Goal: Task Accomplishment & Management: Complete application form

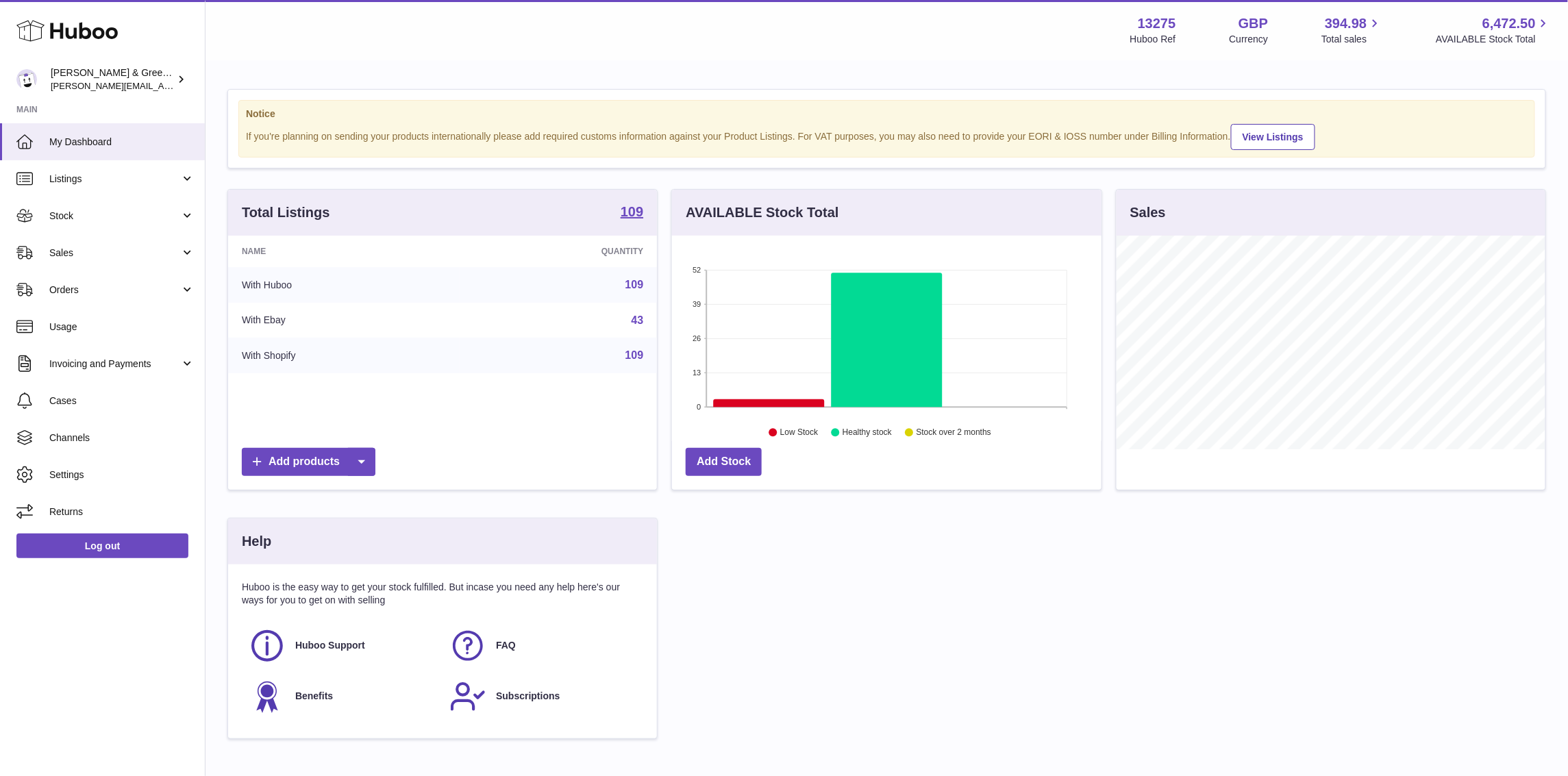
scroll to position [213, 428]
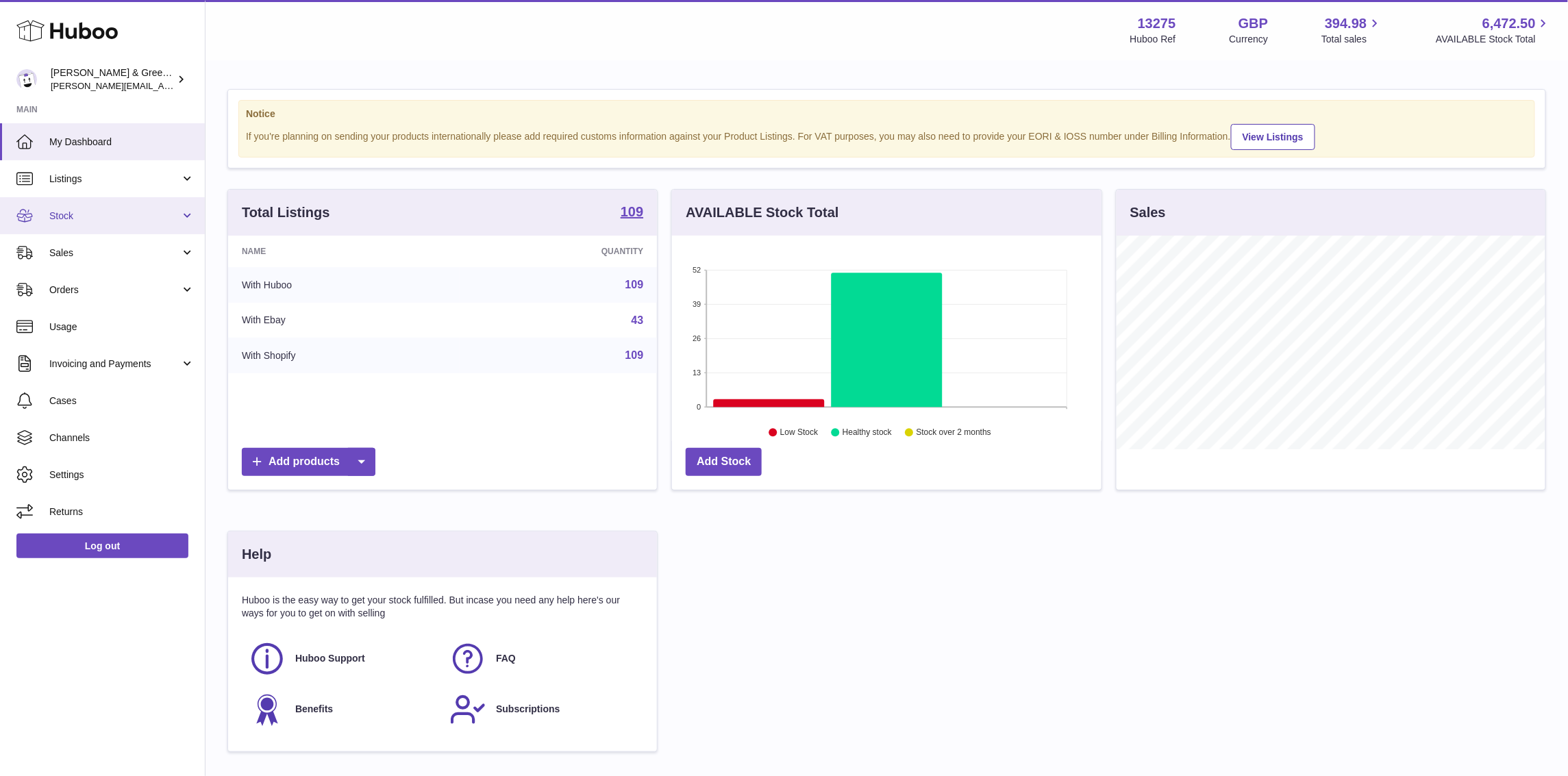
click at [137, 205] on link "Stock" at bounding box center [102, 215] width 205 height 37
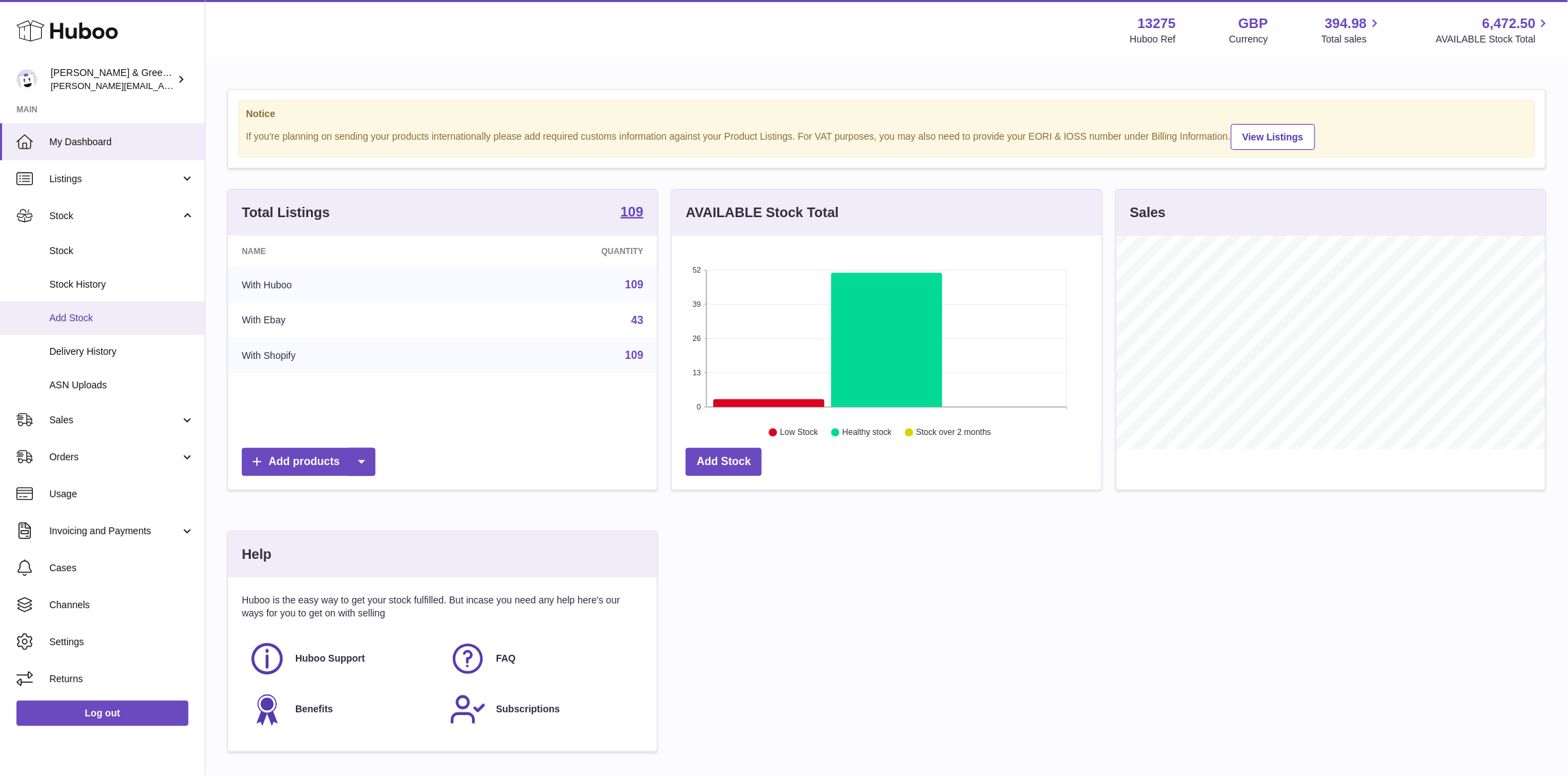
click at [132, 326] on link "Add Stock" at bounding box center [102, 318] width 205 height 34
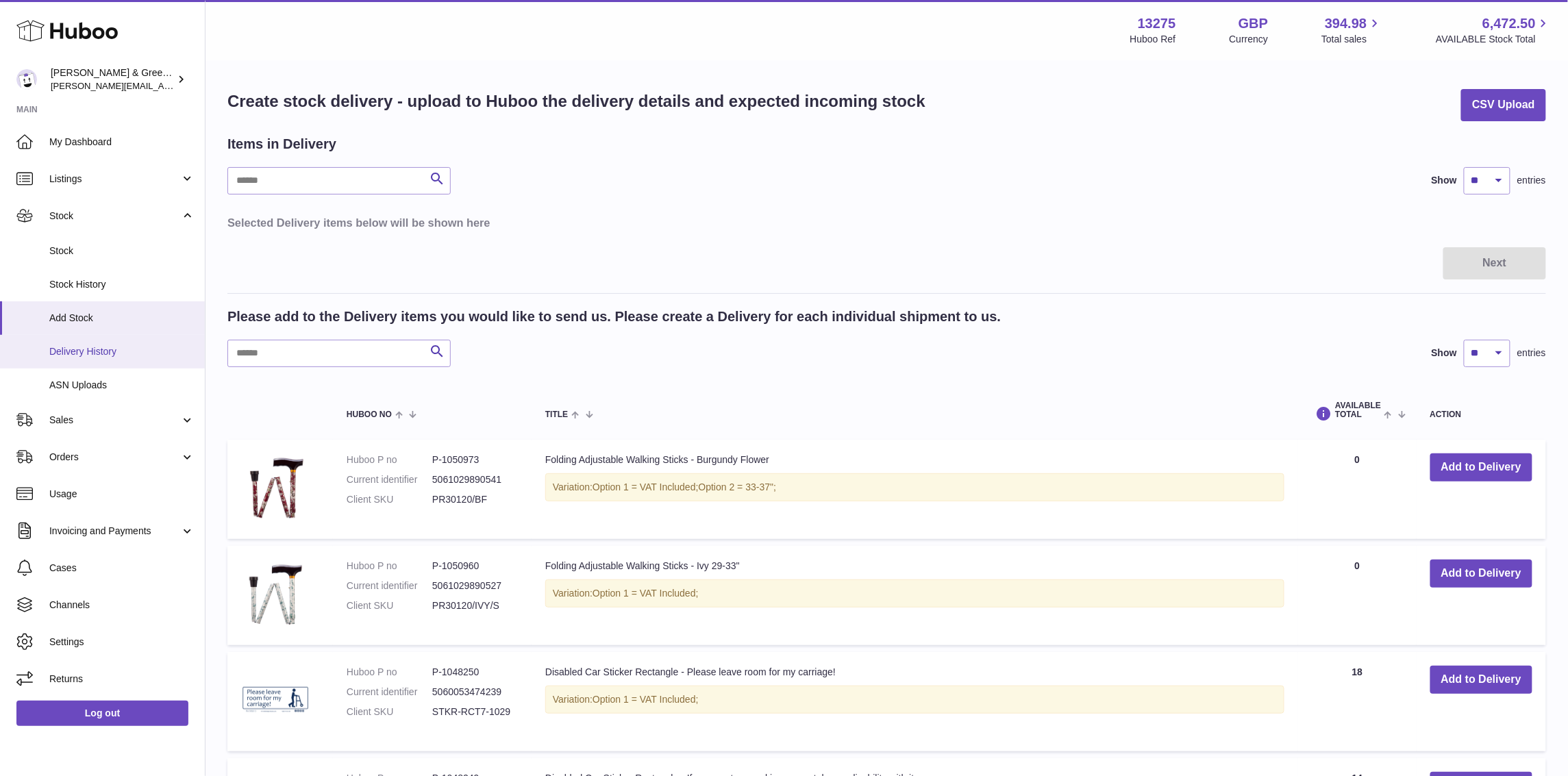
click at [96, 340] on link "Delivery History" at bounding box center [102, 351] width 205 height 34
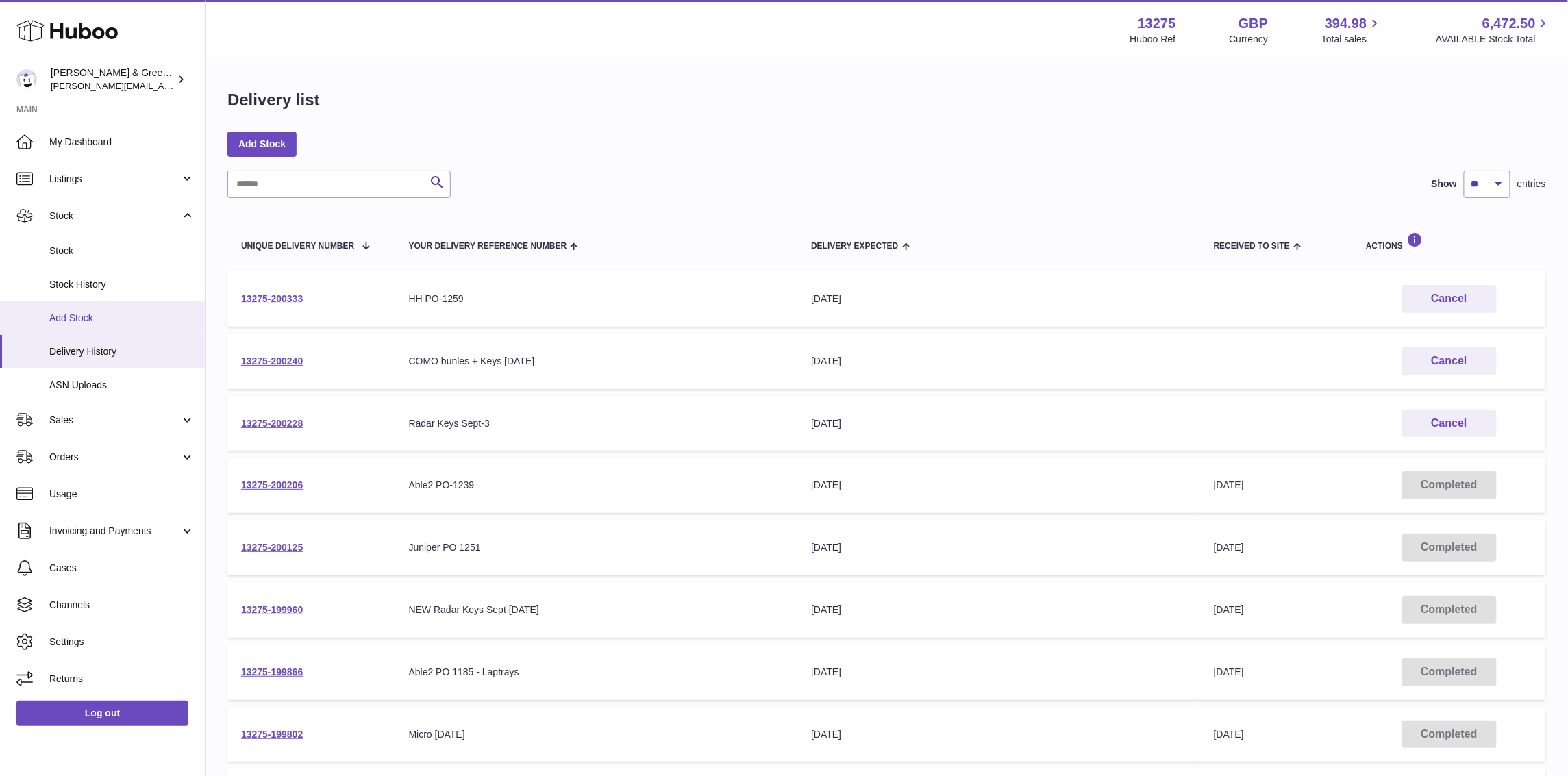
click at [119, 326] on link "Add Stock" at bounding box center [102, 318] width 205 height 34
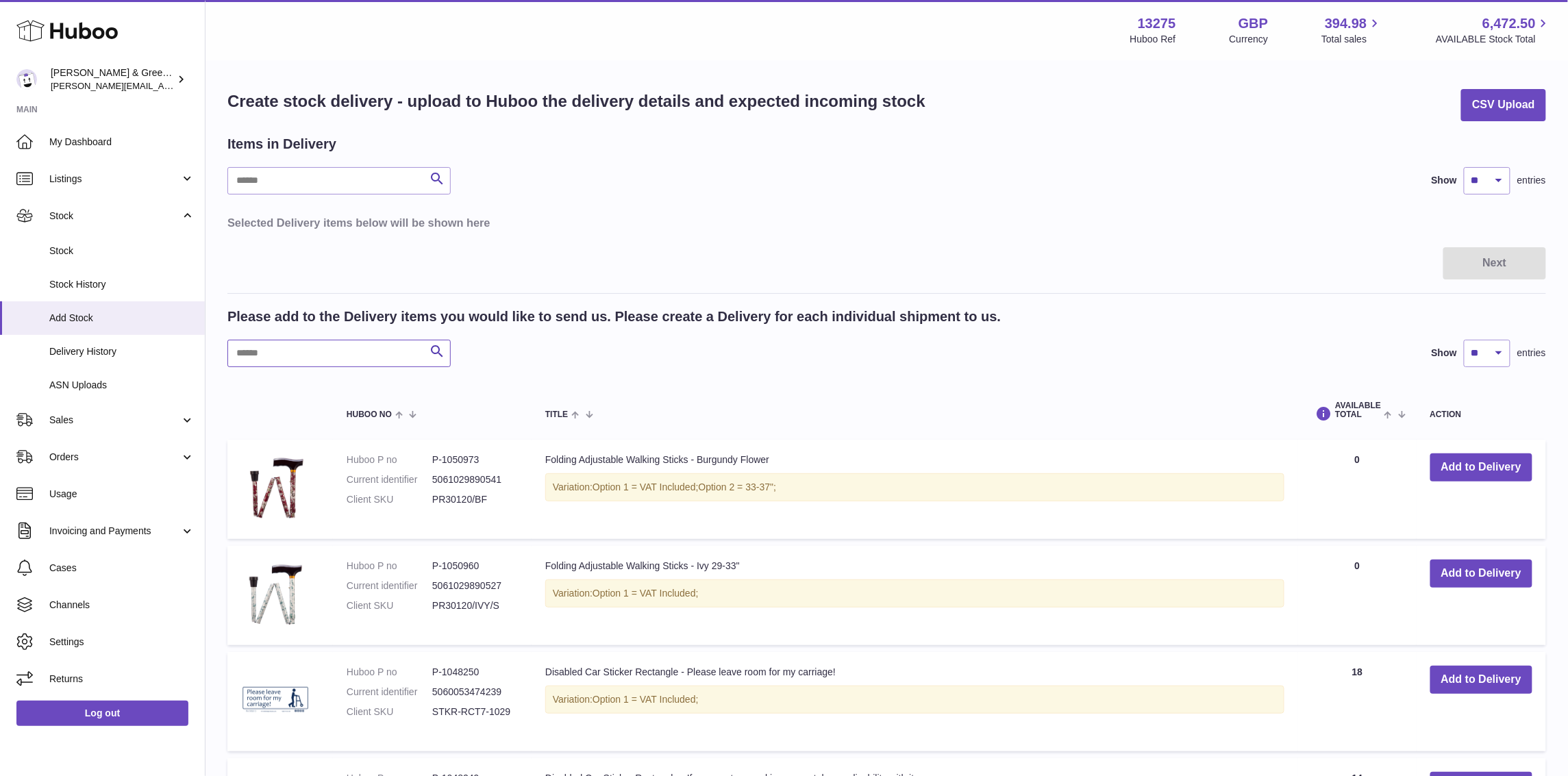
click at [303, 349] on input "text" at bounding box center [339, 353] width 224 height 27
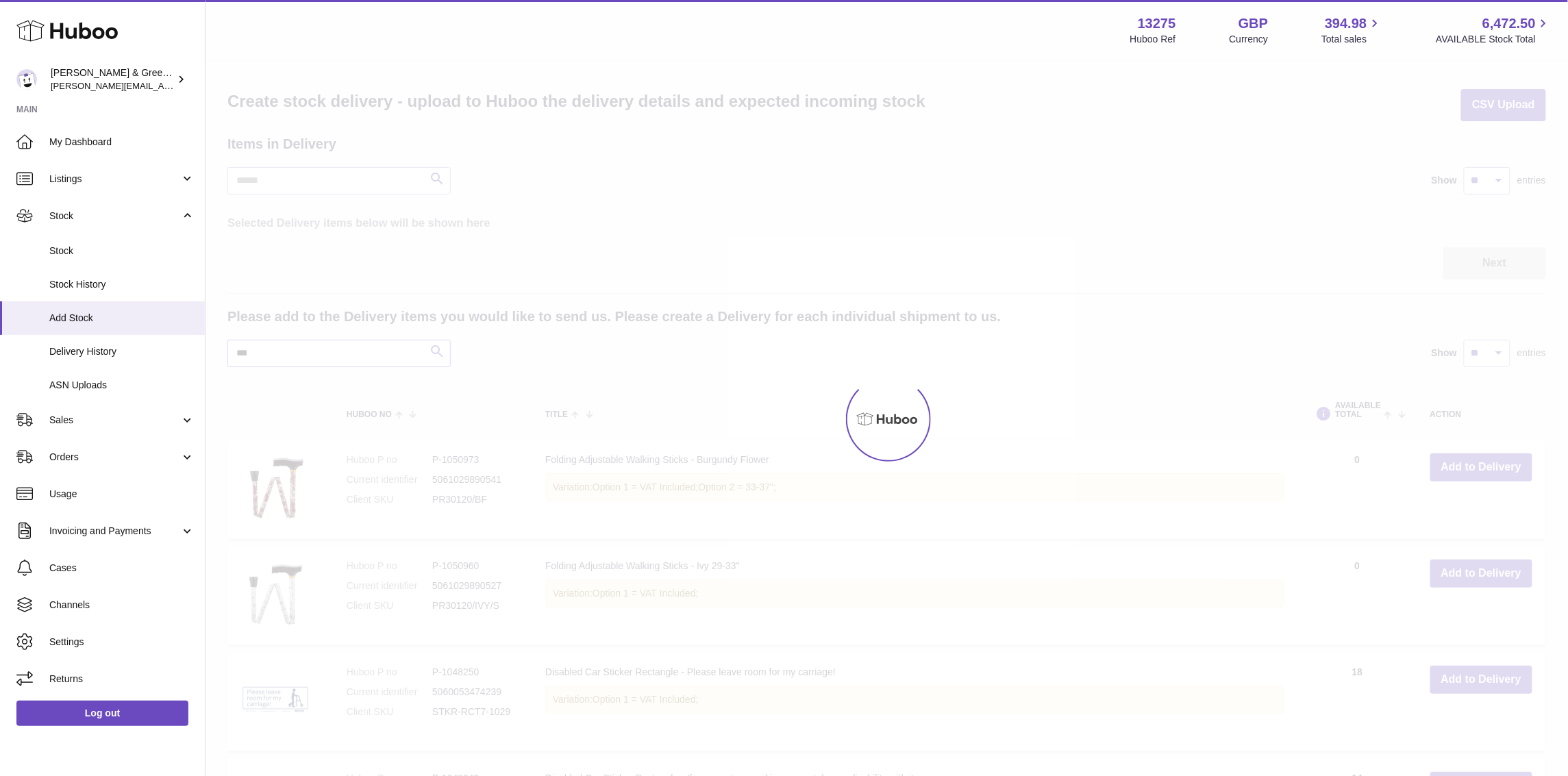
type input "***"
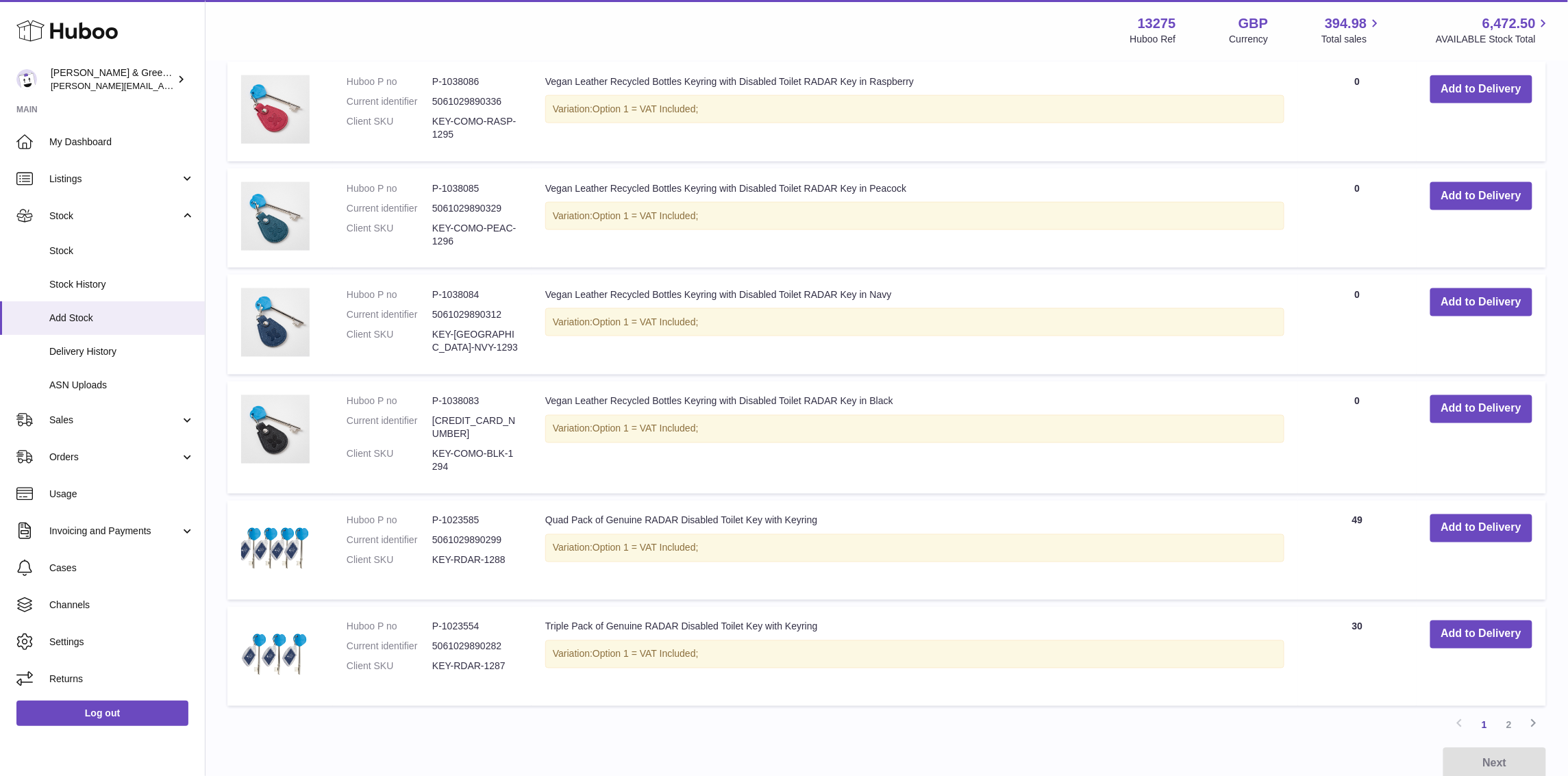
scroll to position [898, 0]
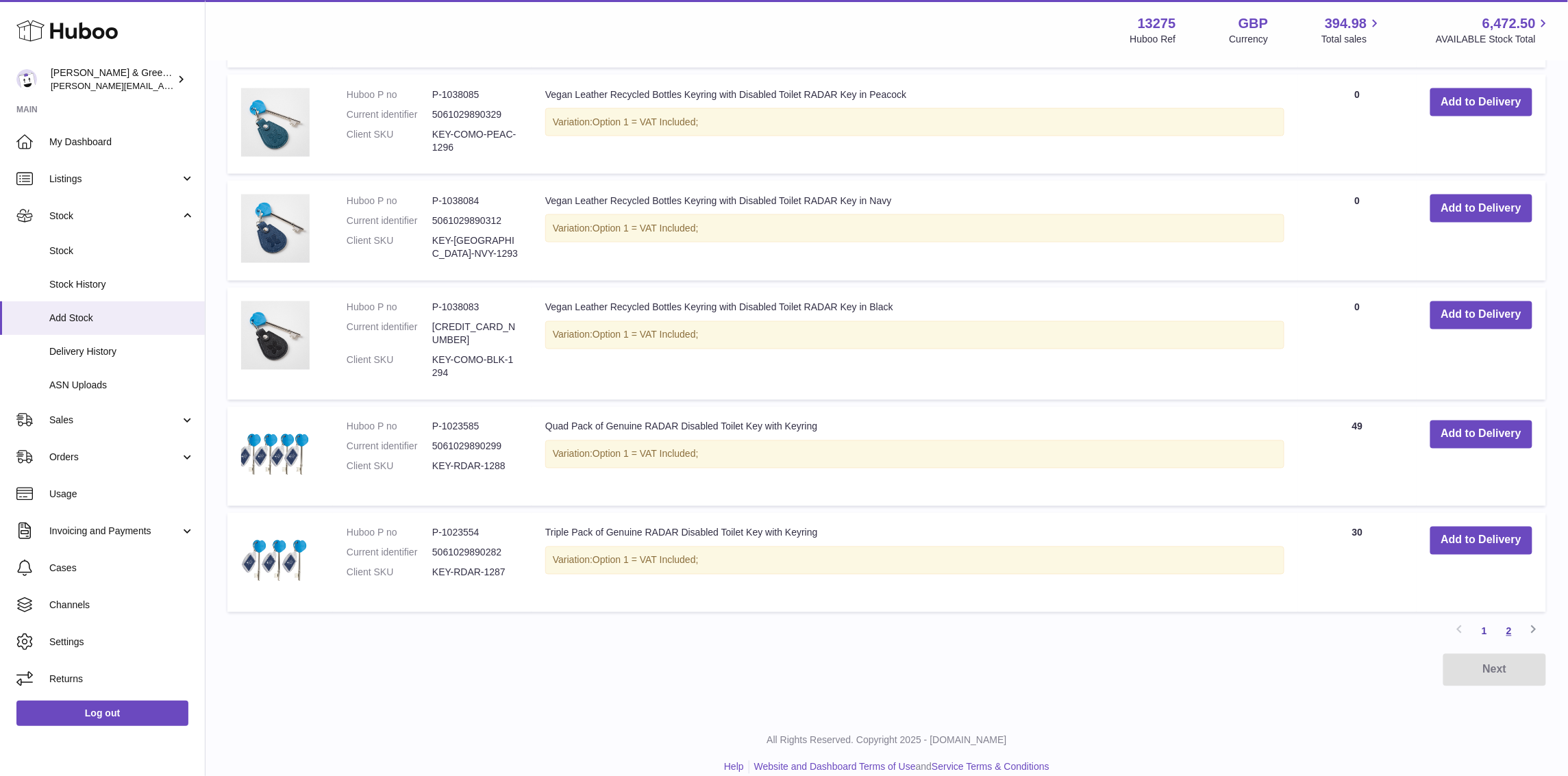
click at [1510, 619] on link "2" at bounding box center [1509, 632] width 25 height 25
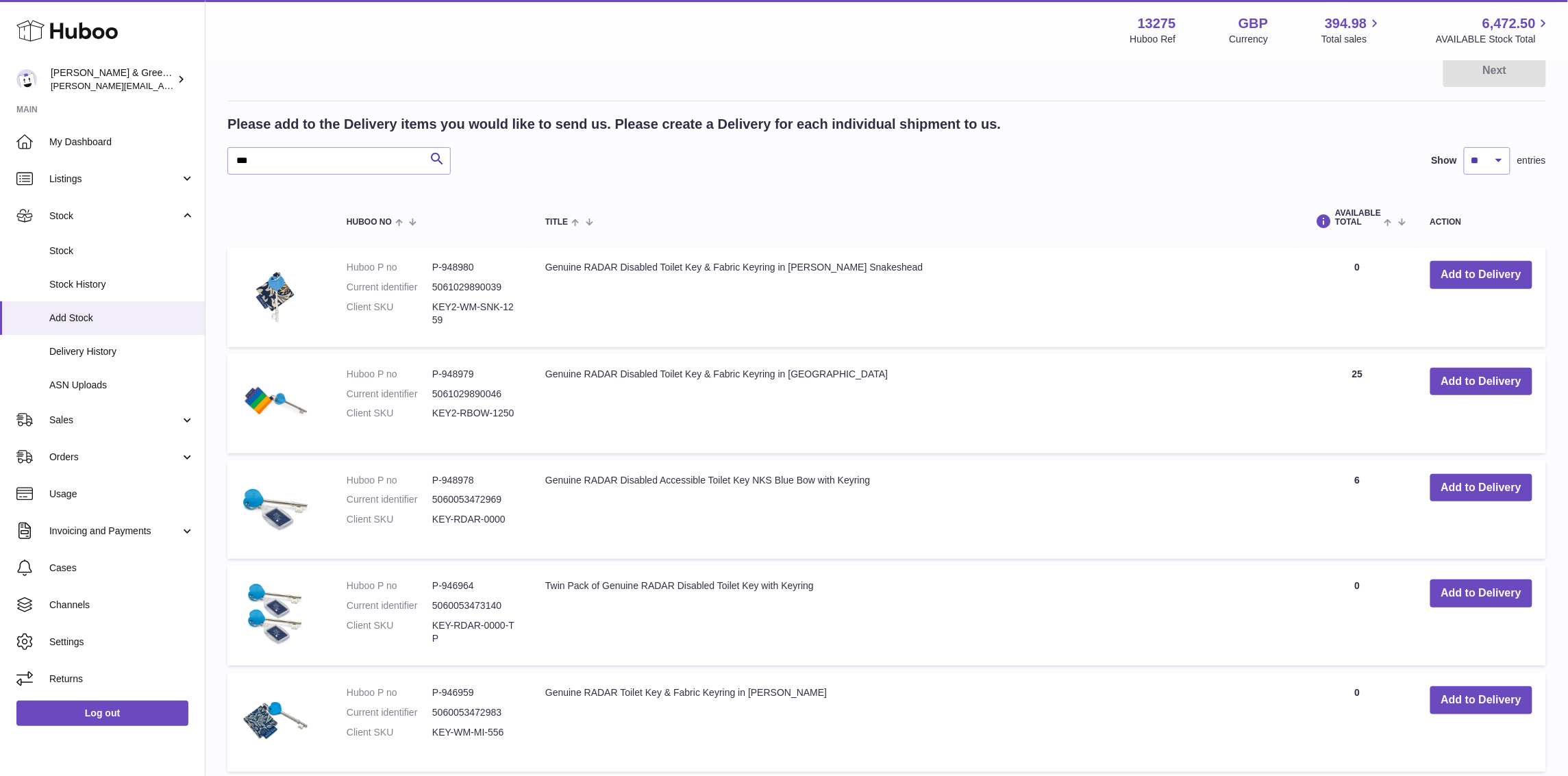
scroll to position [404, 0]
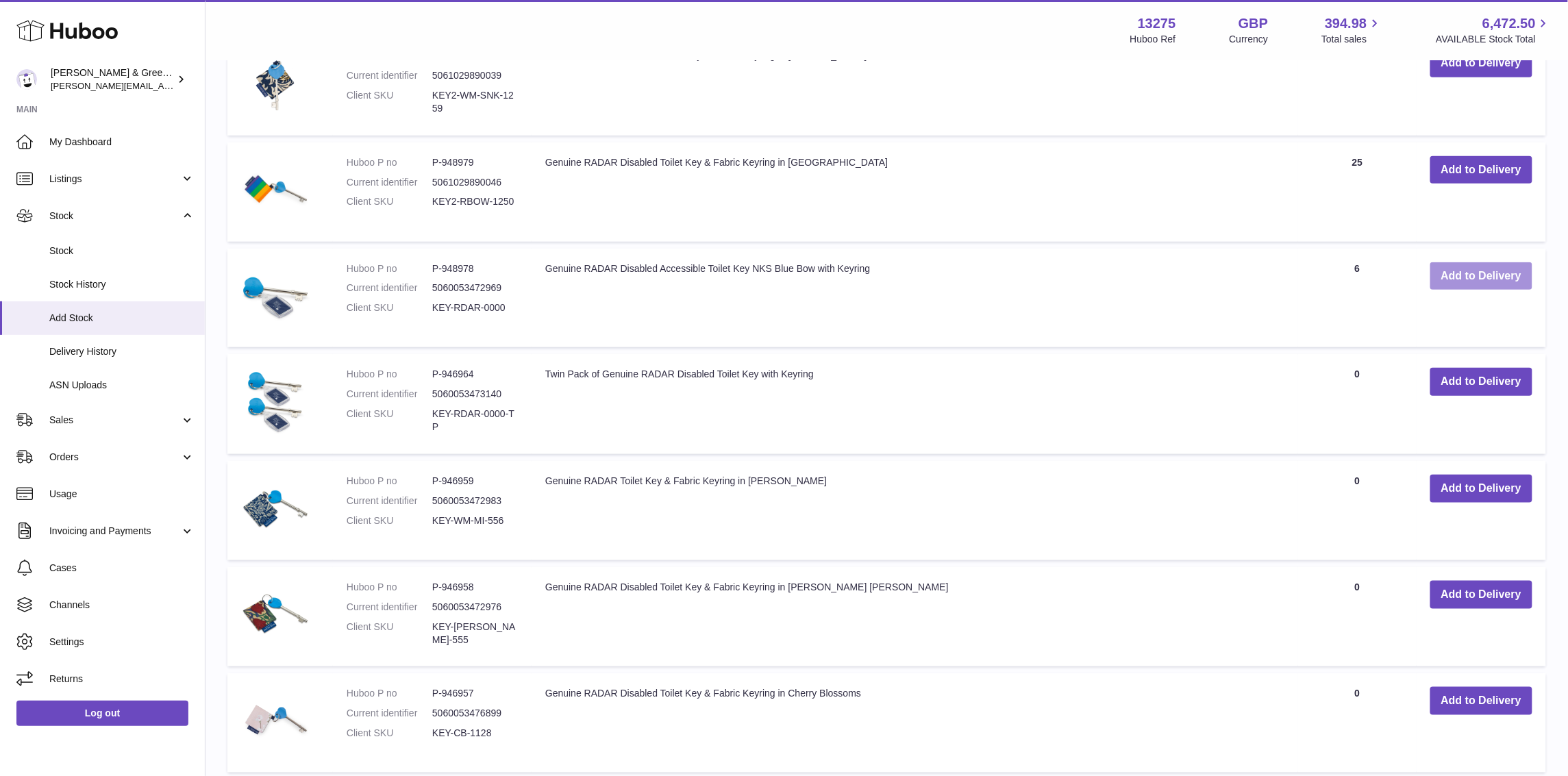
click at [1484, 275] on button "Add to Delivery" at bounding box center [1481, 277] width 102 height 28
click at [1490, 380] on button "Add to Delivery" at bounding box center [1481, 383] width 102 height 28
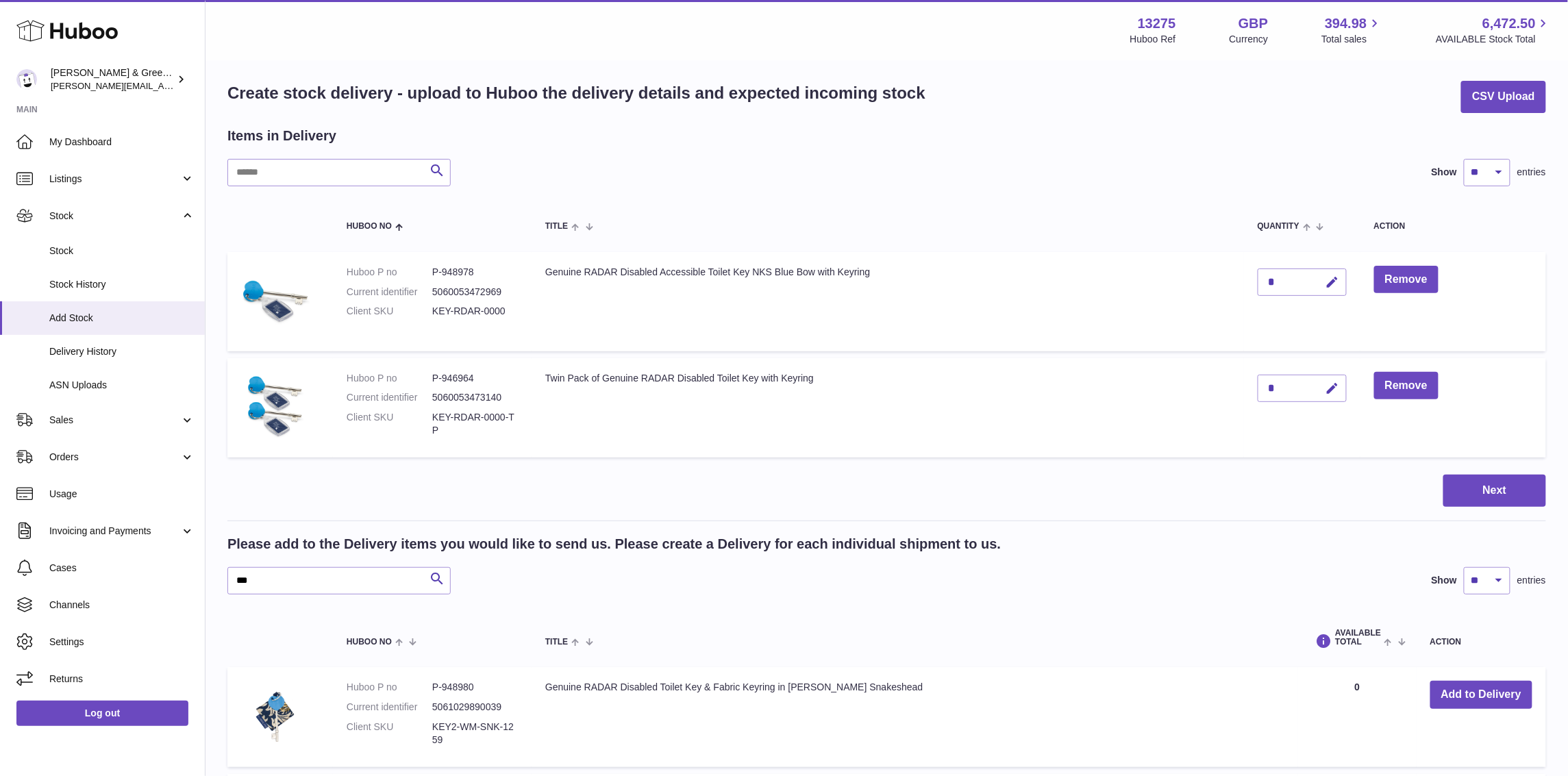
scroll to position [0, 0]
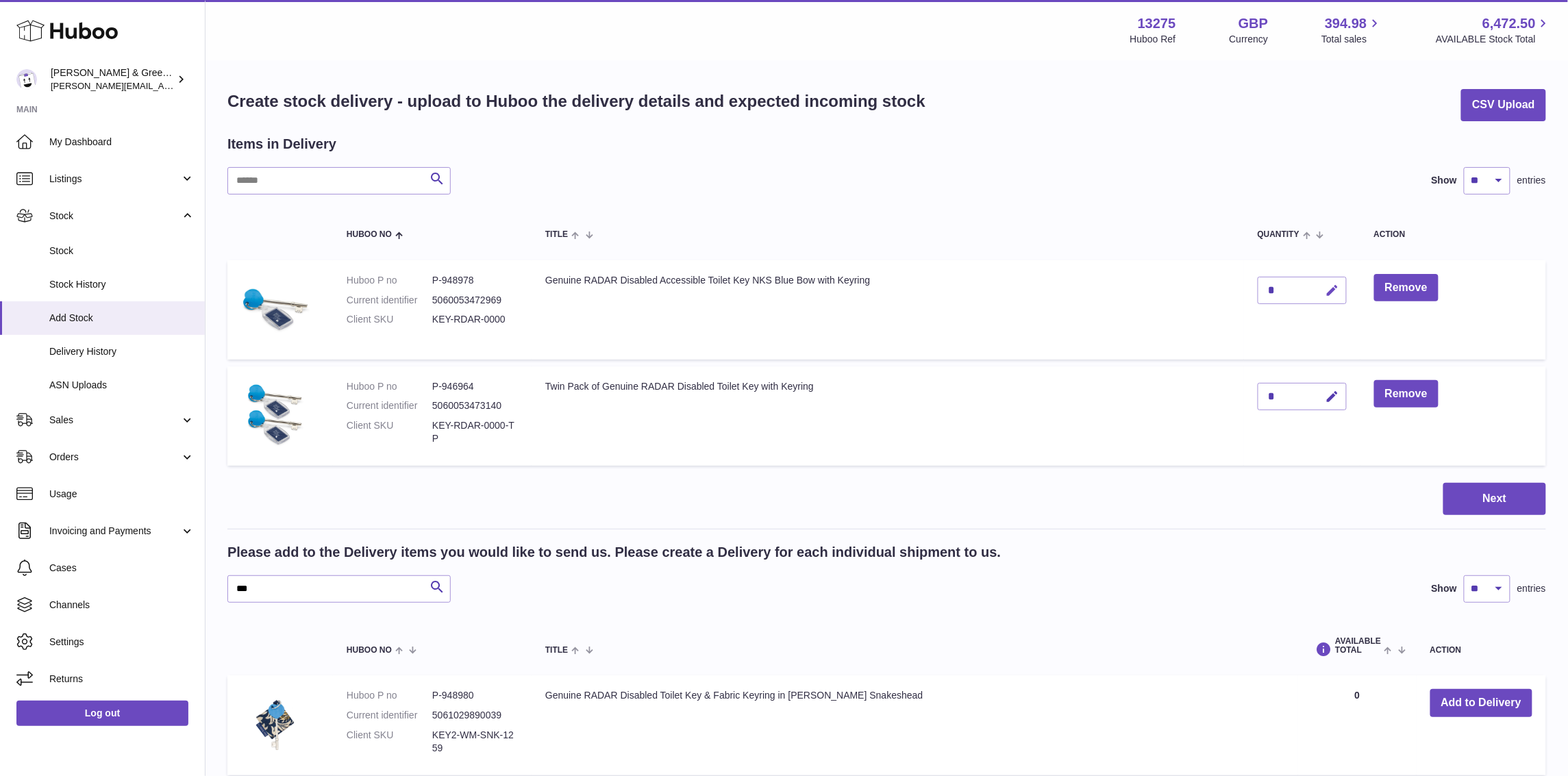
click at [1323, 287] on button "button" at bounding box center [1330, 291] width 32 height 28
drag, startPoint x: 1278, startPoint y: 287, endPoint x: 1239, endPoint y: 278, distance: 40.0
click at [1239, 278] on tr "Huboo P no P-948978 Current identifier 5060053472969 Client SKU KEY-RDAR-0000 G…" at bounding box center [886, 309] width 1318 height 99
type input "***"
click at [1328, 295] on icon "submit" at bounding box center [1333, 291] width 12 height 12
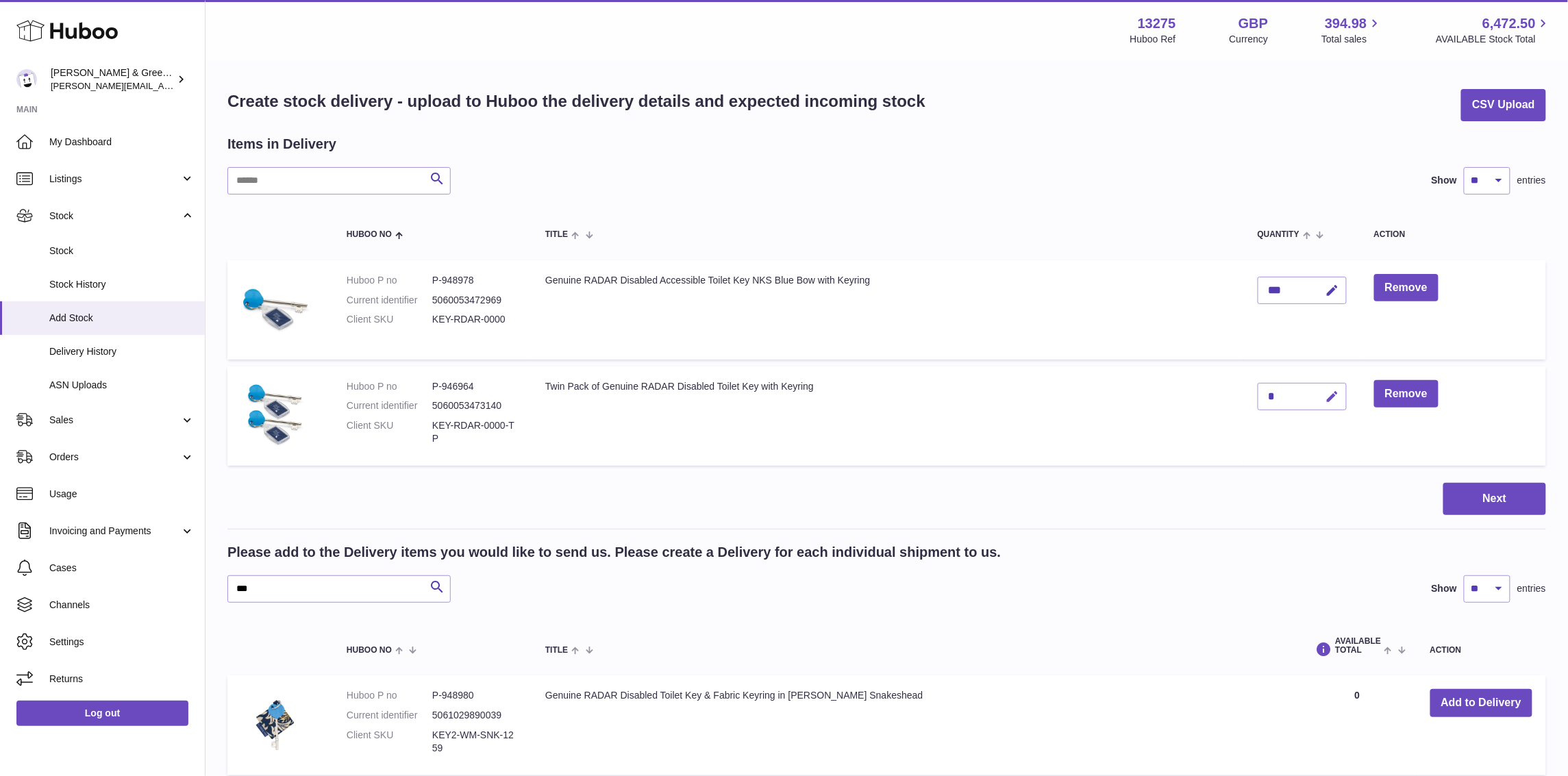
click at [1332, 396] on icon "button" at bounding box center [1332, 397] width 14 height 14
type input "***"
click at [1322, 394] on button "submit" at bounding box center [1330, 397] width 26 height 22
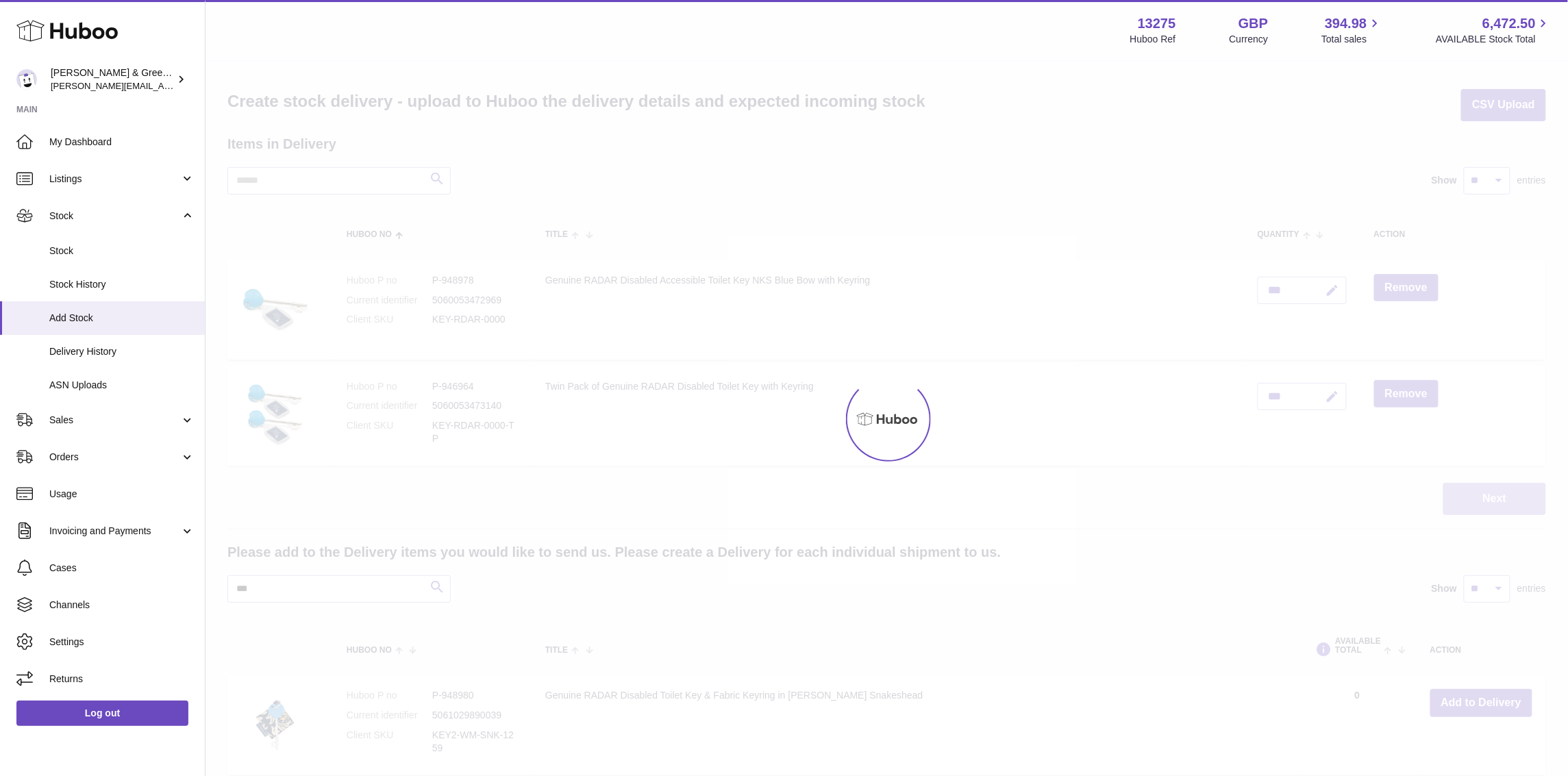
click at [1481, 500] on button "Next" at bounding box center [1494, 499] width 103 height 32
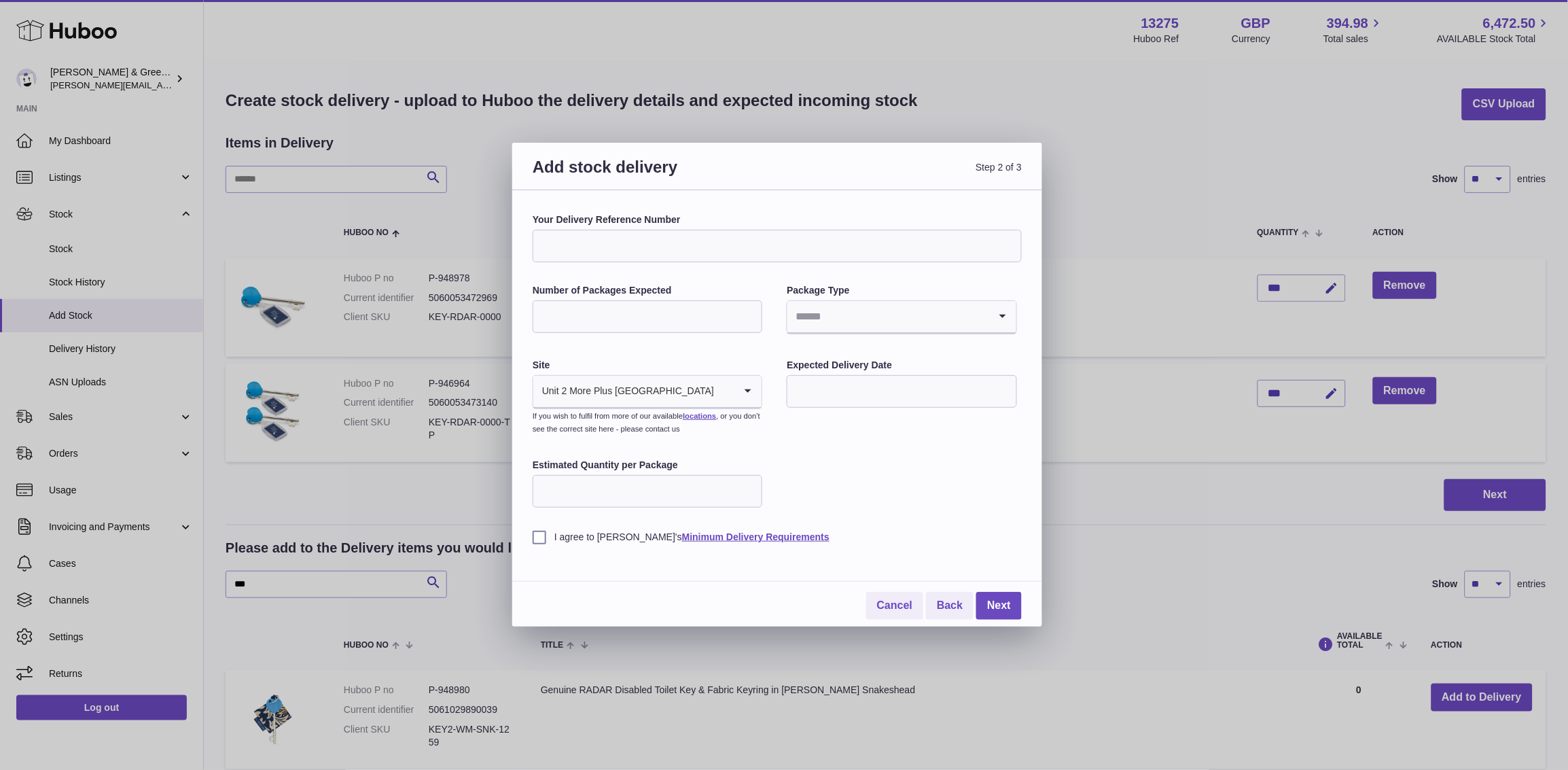
click at [734, 245] on input "Your Delivery Reference Number" at bounding box center [777, 246] width 489 height 32
type input "**********"
click at [651, 321] on input "Number of Packages Expected" at bounding box center [647, 317] width 230 height 32
type input "*"
click at [843, 322] on input "Search for option" at bounding box center [888, 316] width 201 height 31
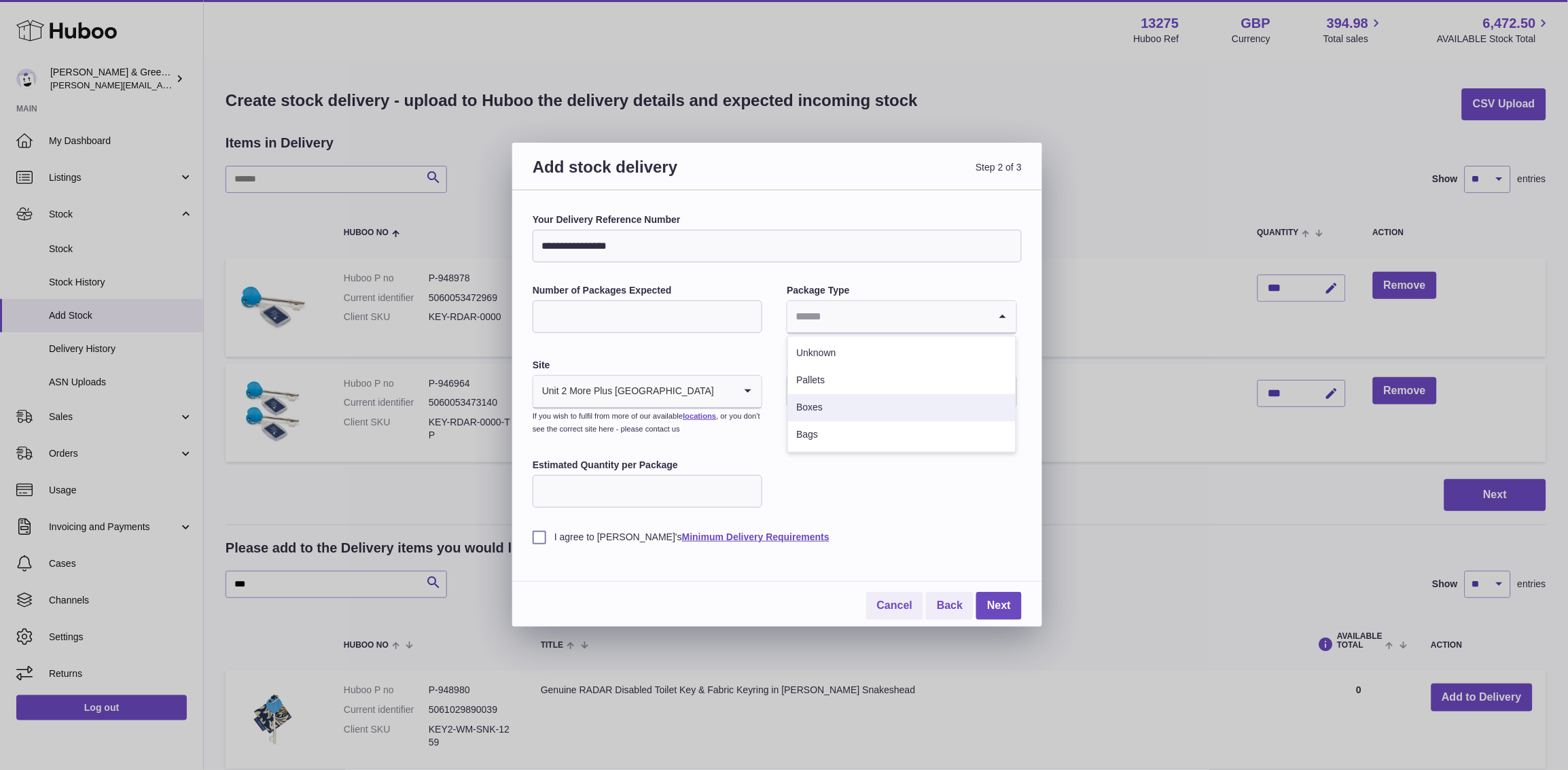
click at [834, 402] on li "Boxes" at bounding box center [902, 407] width 227 height 27
click at [849, 391] on input "text" at bounding box center [901, 391] width 230 height 32
click at [912, 526] on span "19" at bounding box center [917, 532] width 25 height 25
type input "**********"
click at [670, 506] on input "Estimated Quantity per Package" at bounding box center [647, 492] width 230 height 32
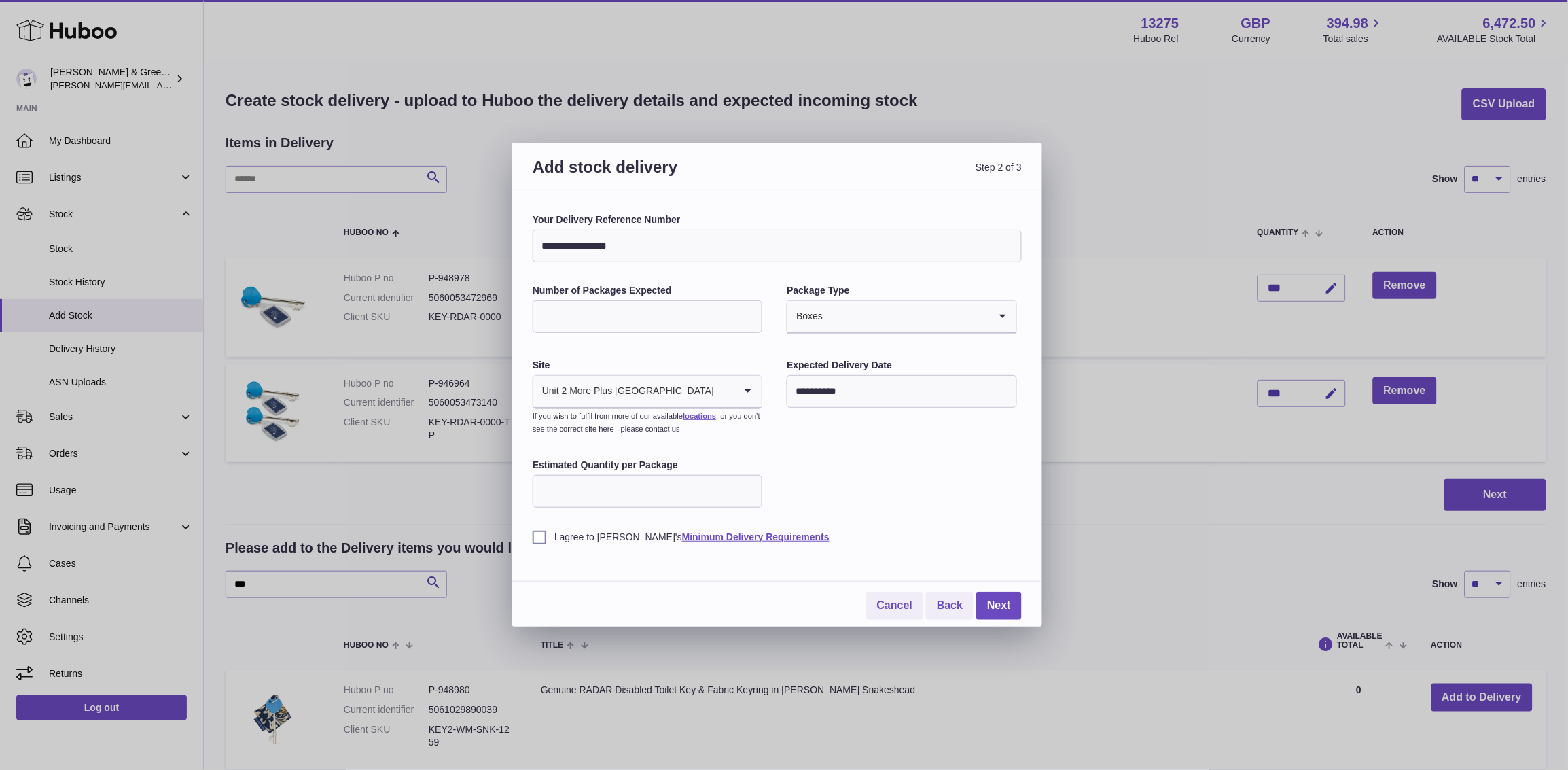
type input "*"
type input "***"
click at [565, 540] on label "I agree to [PERSON_NAME]'s Minimum Delivery Requirements" at bounding box center [777, 537] width 489 height 13
drag, startPoint x: 992, startPoint y: 608, endPoint x: 981, endPoint y: 615, distance: 13.0
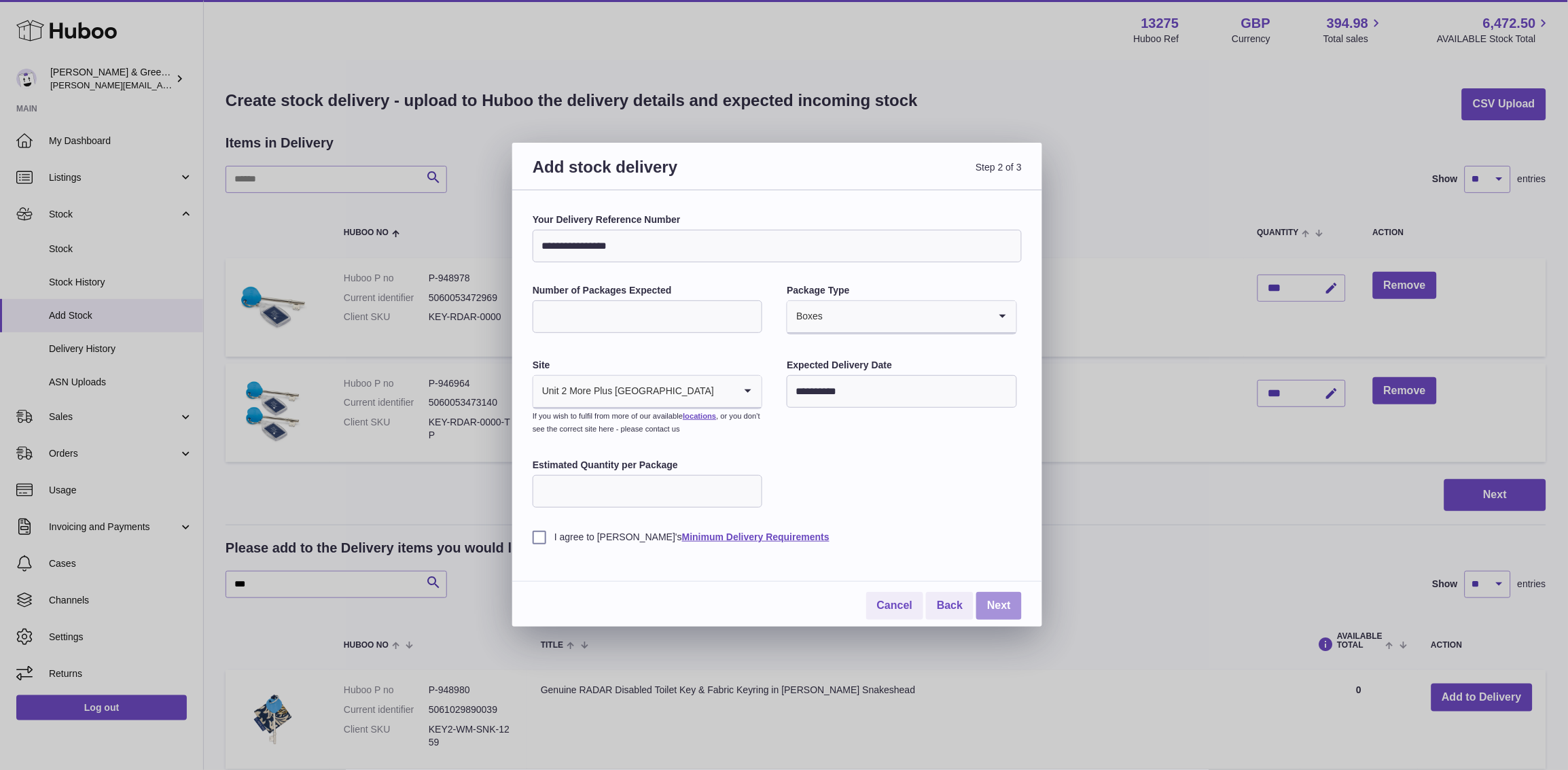
click at [991, 608] on link "Next" at bounding box center [998, 606] width 46 height 28
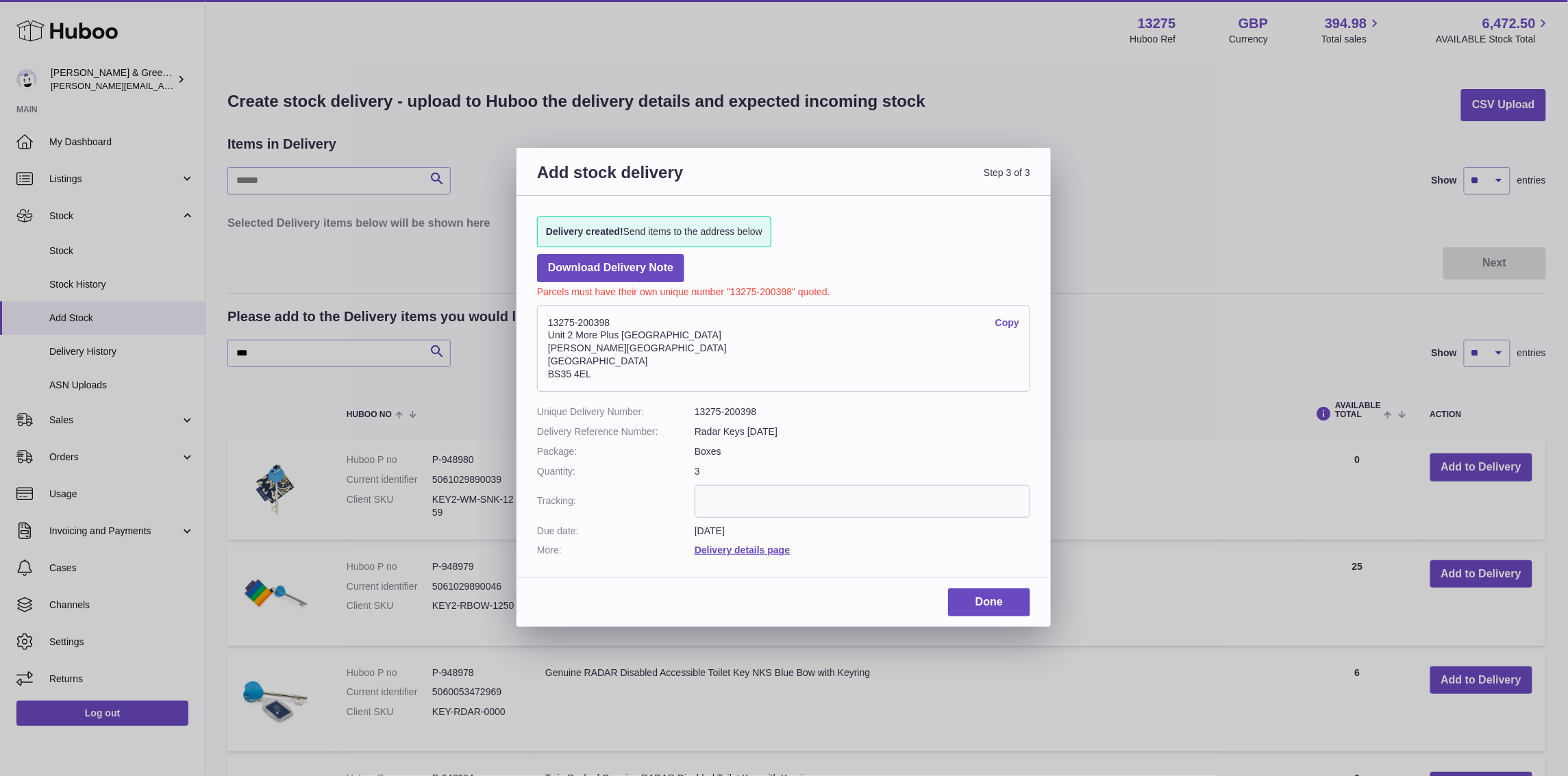
drag, startPoint x: 547, startPoint y: 318, endPoint x: 1024, endPoint y: 3, distance: 571.6
click at [706, 300] on dd "13275-200398 Copy [STREET_ADDRESS][PERSON_NAME]" at bounding box center [783, 348] width 493 height 100
copy address "13275-200398"
